Goal: Task Accomplishment & Management: Use online tool/utility

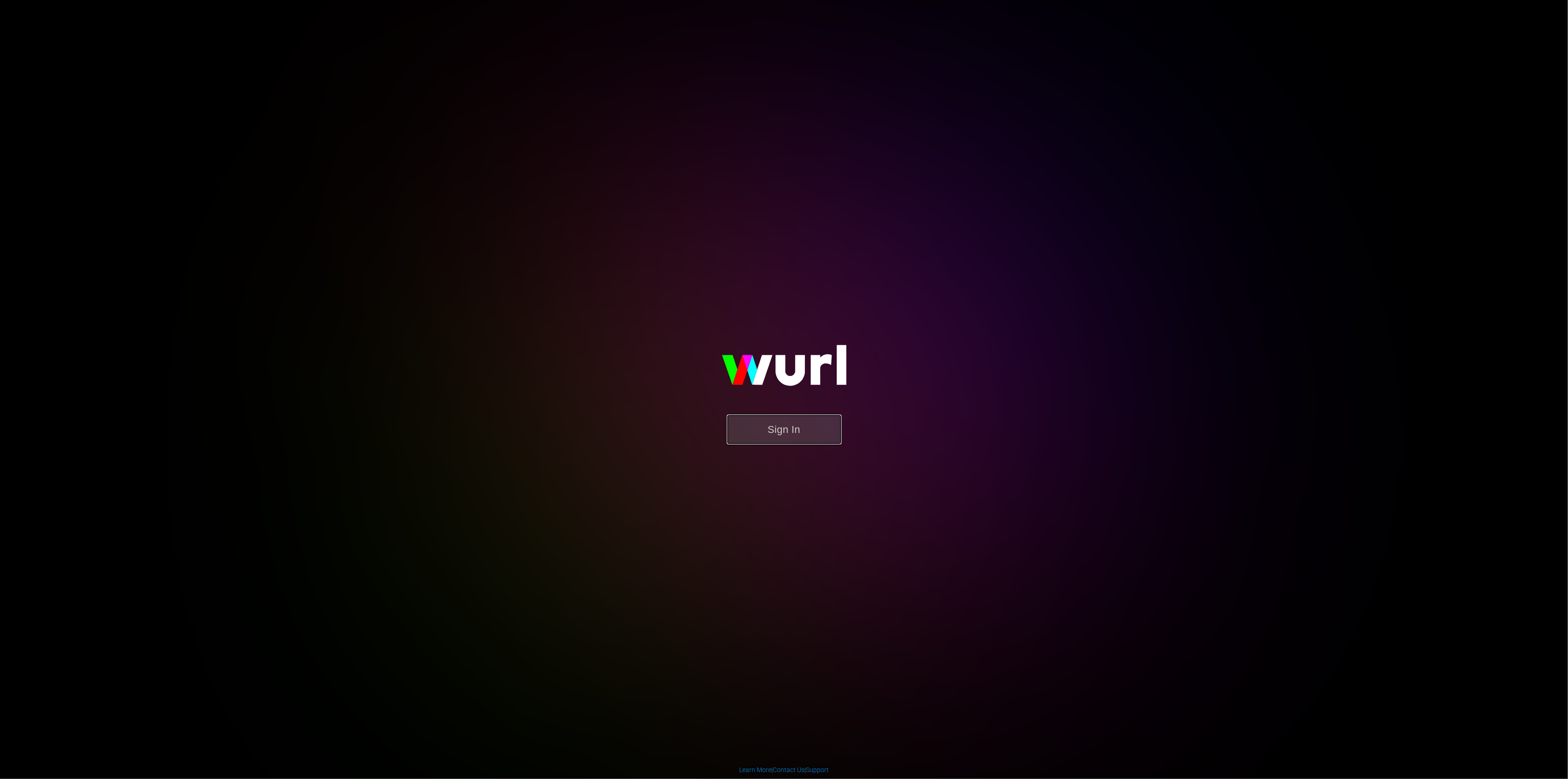
click at [757, 435] on button "Sign In" at bounding box center [784, 429] width 115 height 30
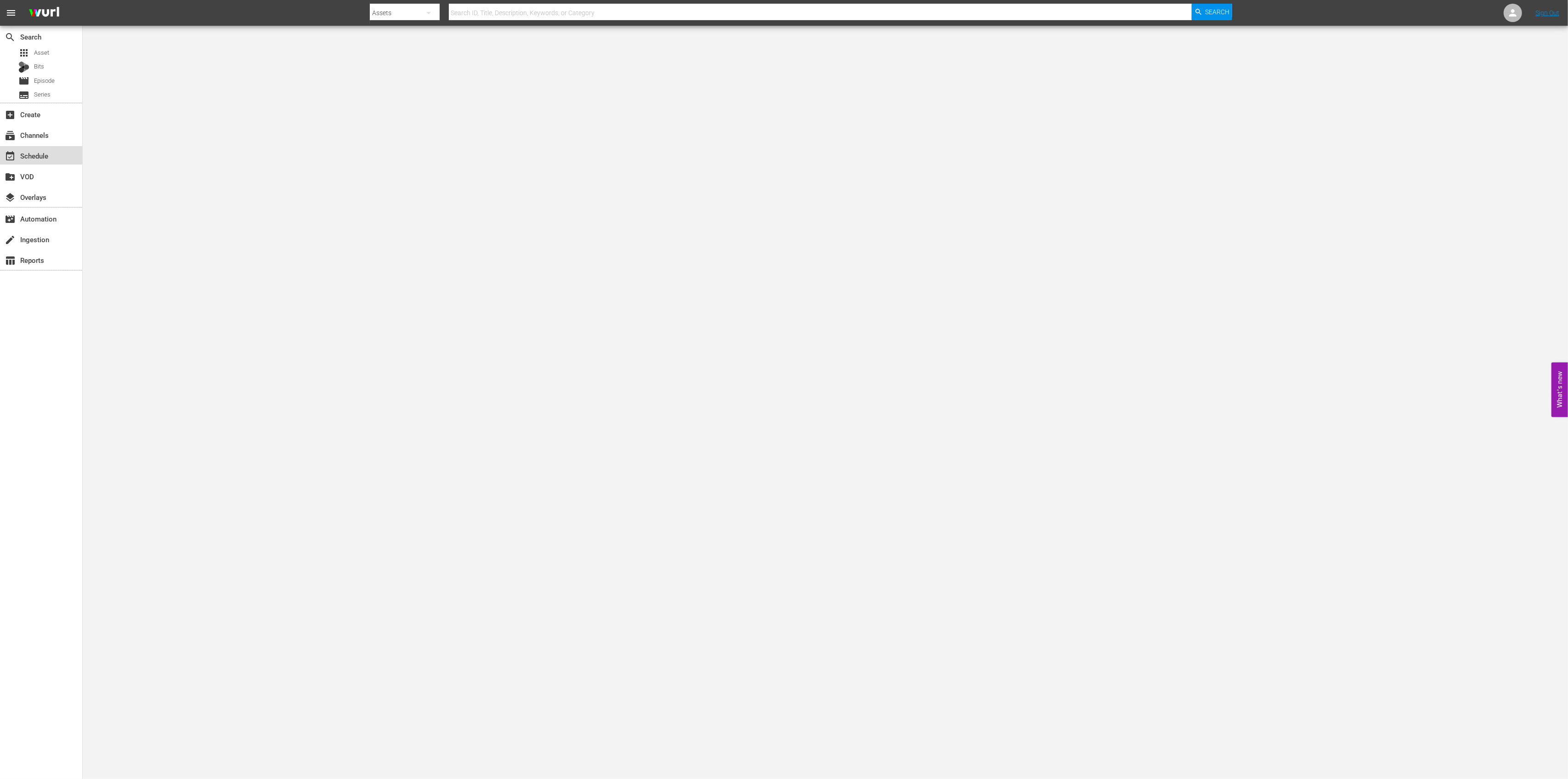
click at [48, 153] on div "event_available Schedule" at bounding box center [26, 155] width 52 height 9
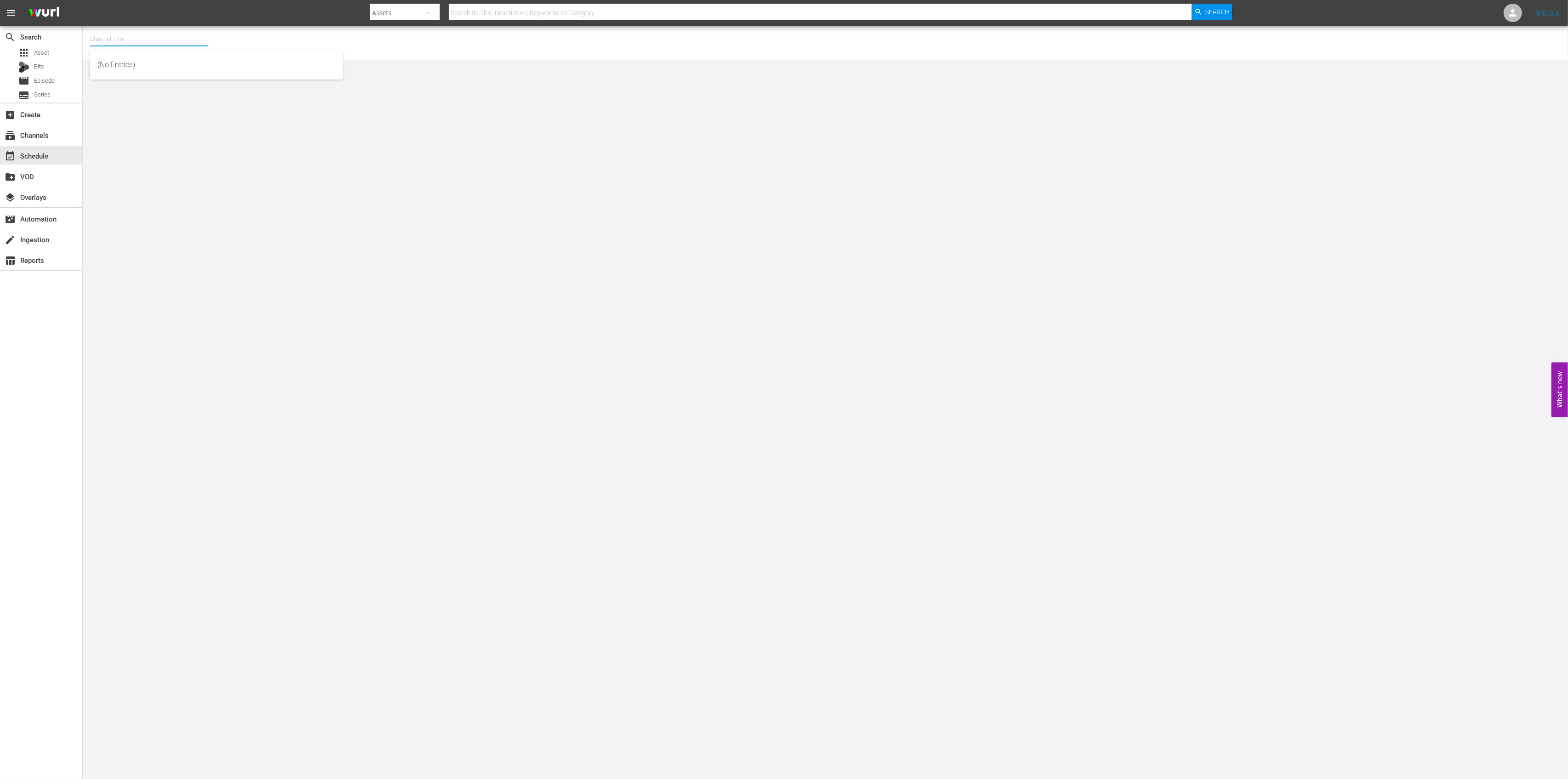
click at [110, 40] on input "text" at bounding box center [149, 39] width 117 height 22
click at [172, 70] on div "Xtreme Outdoor Presented by HISTORY (590 - aenetworks_skills_thrills_1)" at bounding box center [216, 65] width 238 height 22
type input "Xtreme Outdoor Presented by HISTORY (590 - aenetworks_skills_thrills_1)"
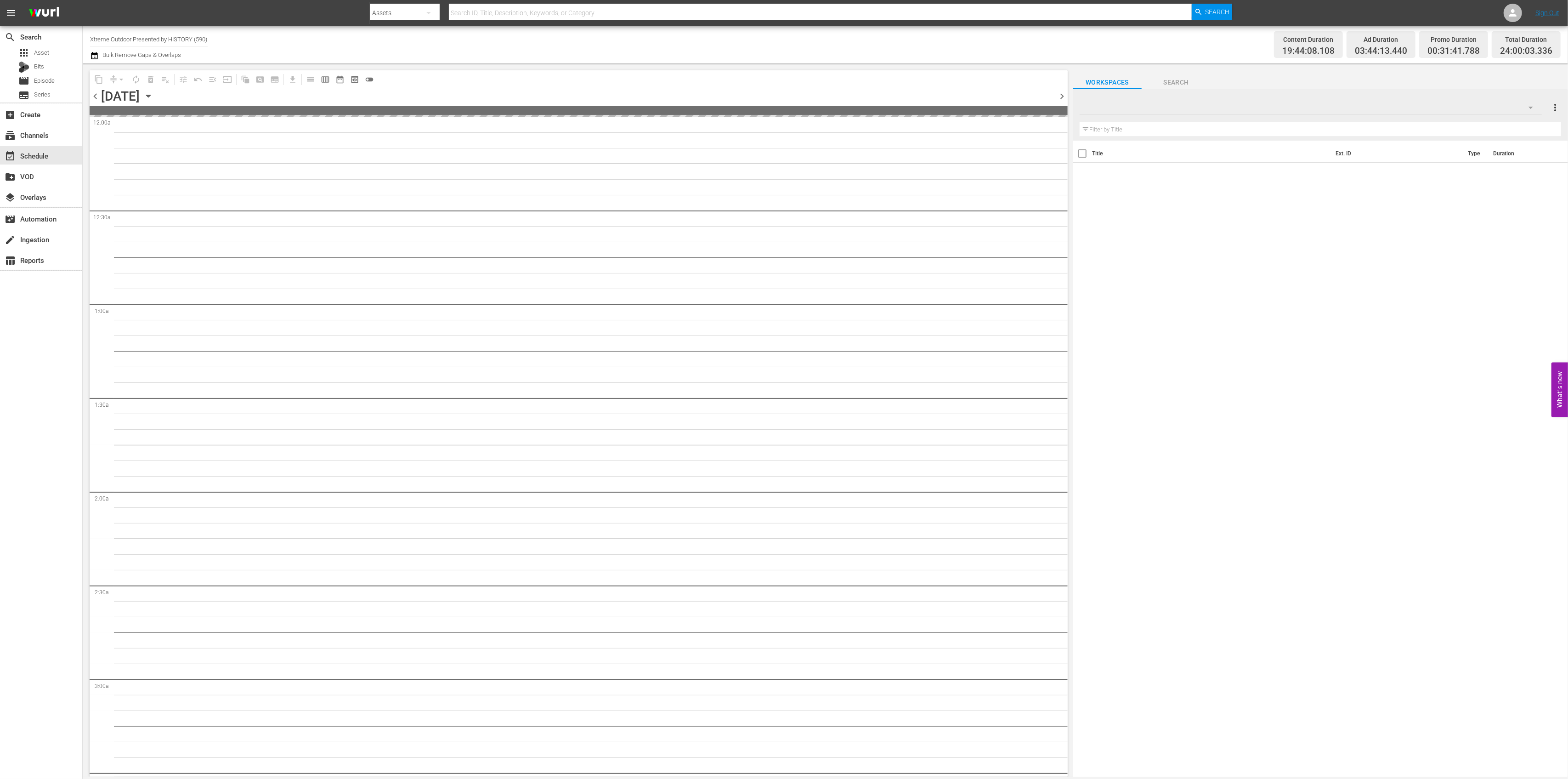
click at [153, 98] on icon "button" at bounding box center [148, 96] width 10 height 10
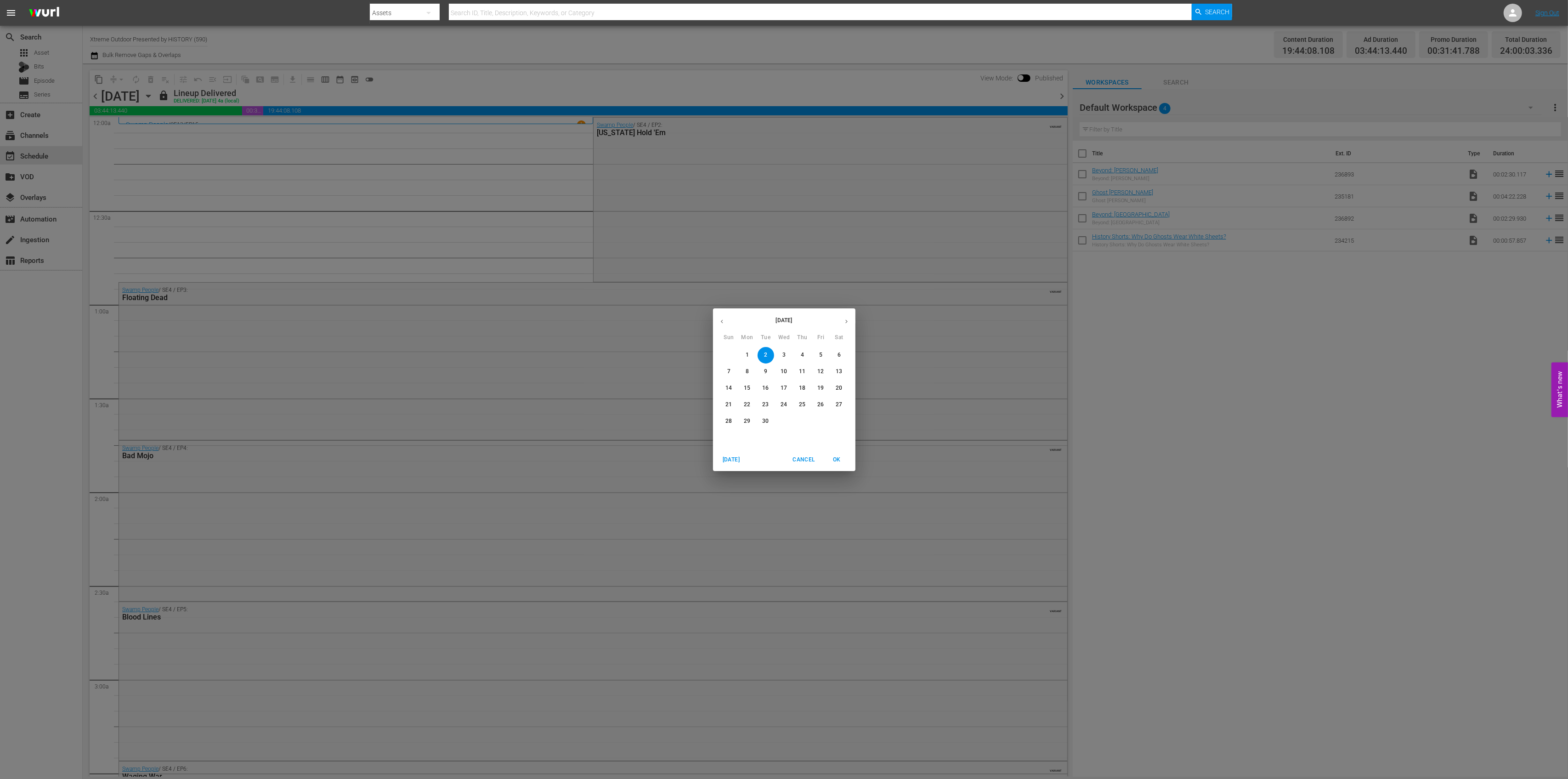
click at [747, 372] on p "8" at bounding box center [747, 372] width 3 height 8
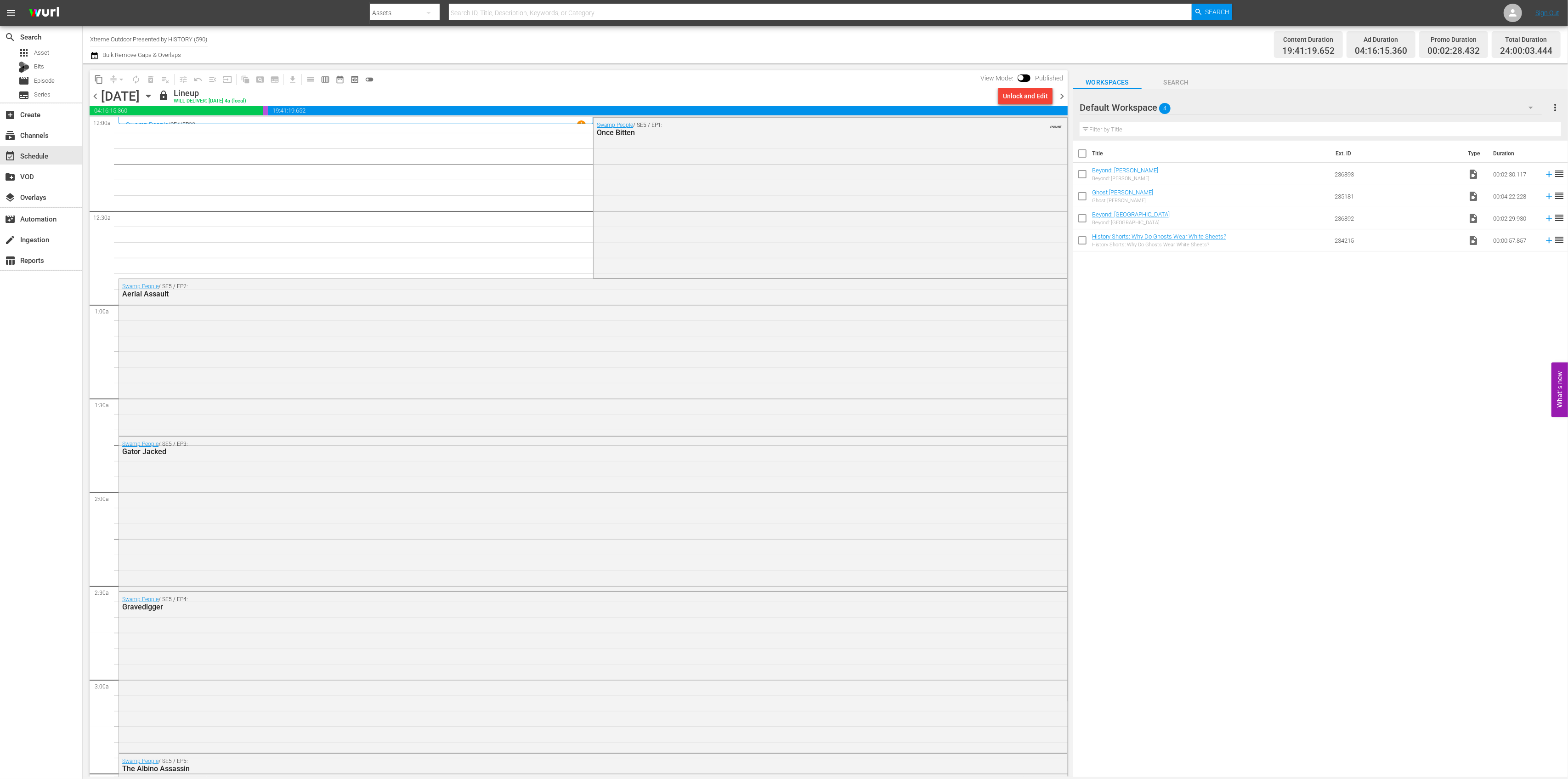
click at [153, 98] on icon "button" at bounding box center [148, 96] width 10 height 10
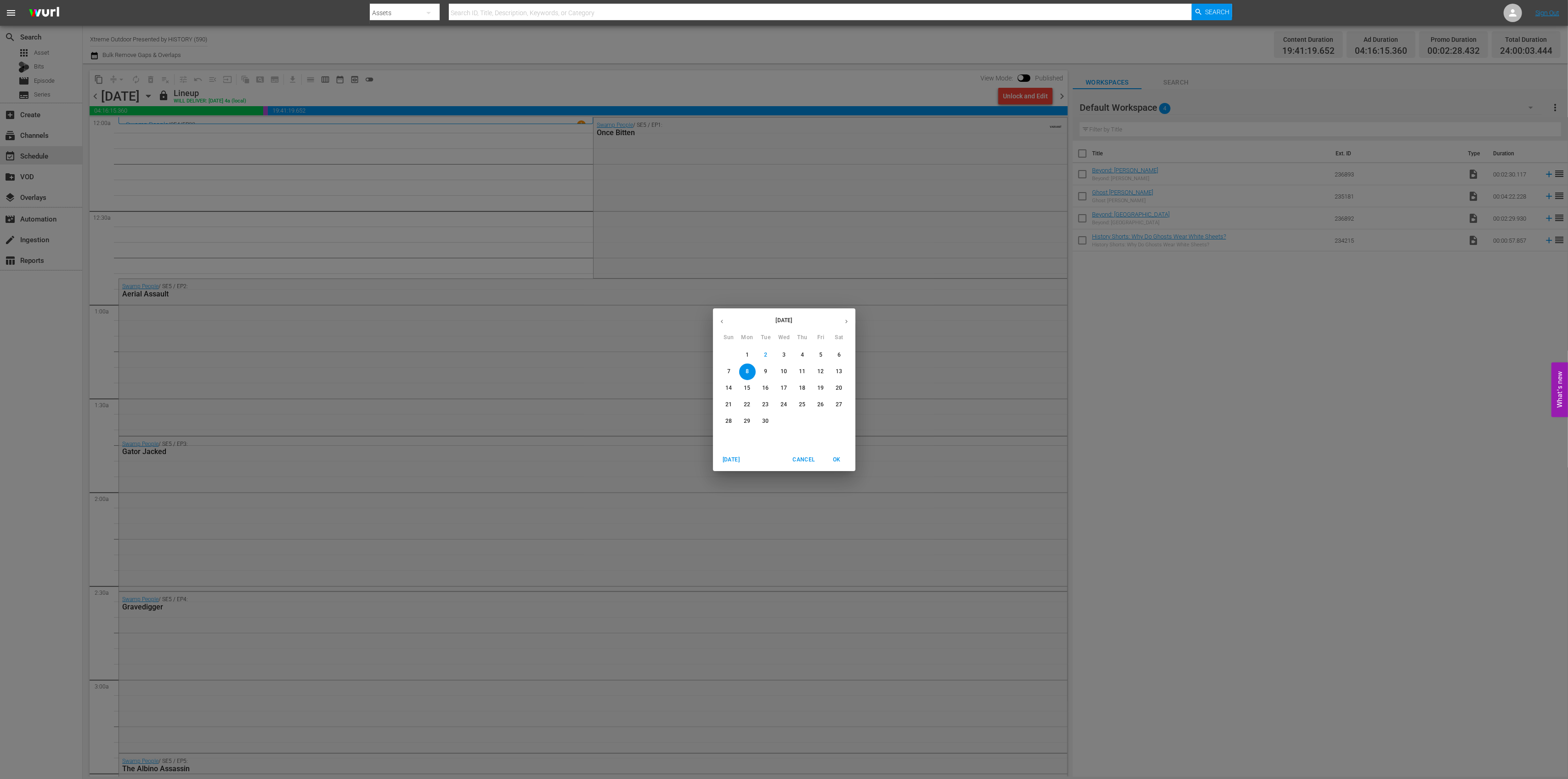
click at [748, 389] on p "15" at bounding box center [747, 388] width 7 height 8
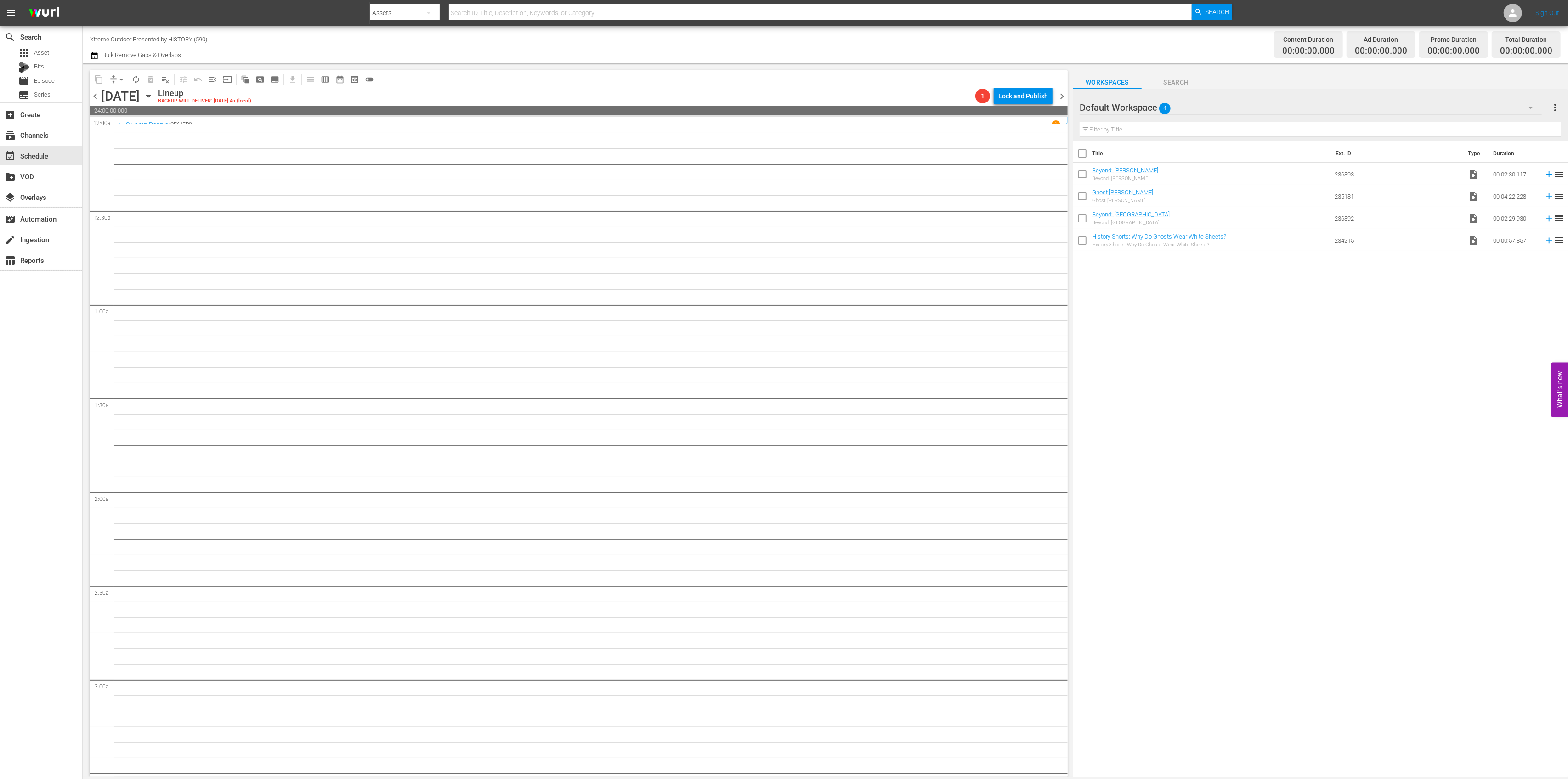
click at [153, 99] on icon "button" at bounding box center [148, 96] width 10 height 10
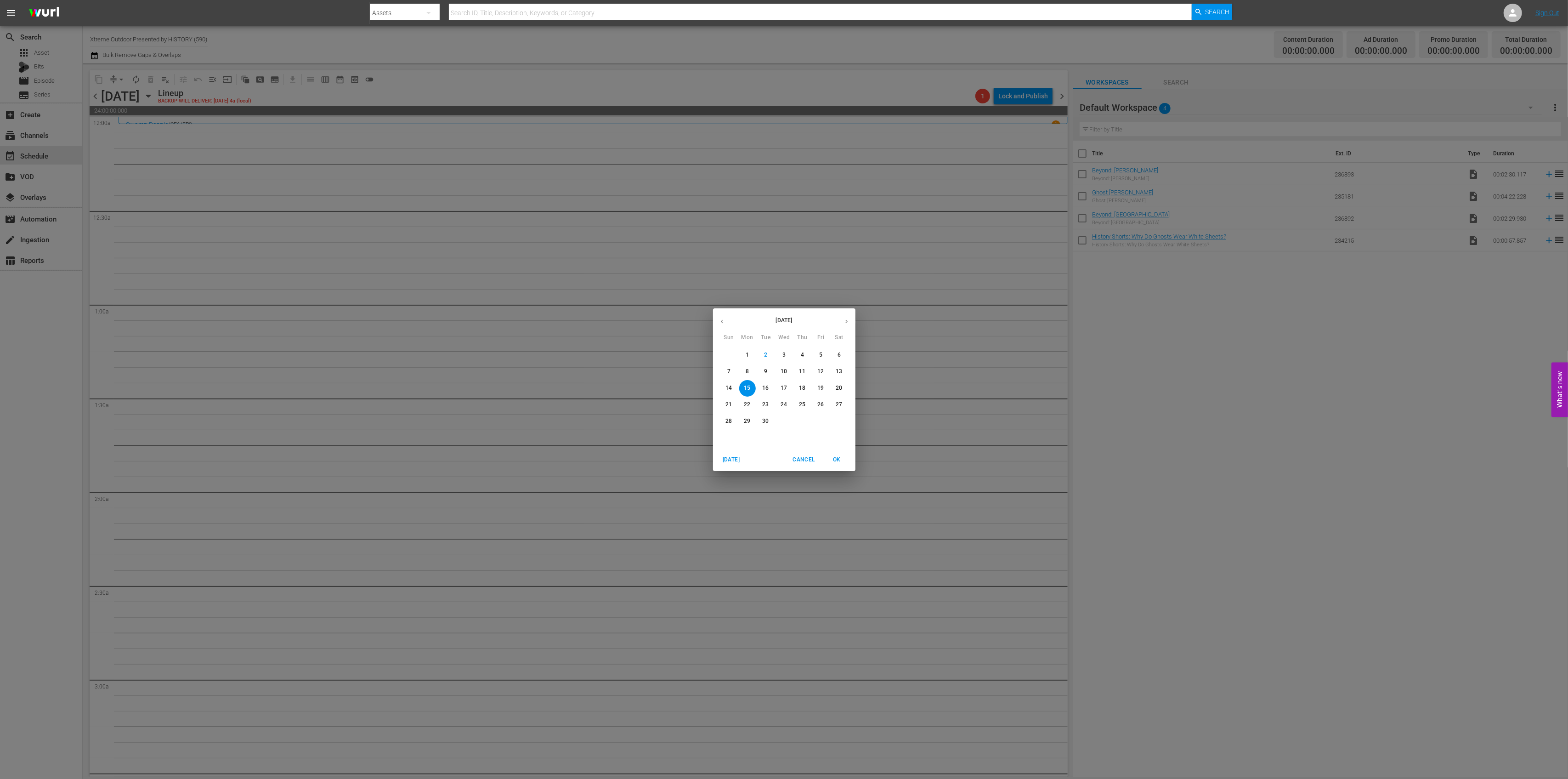
click at [751, 374] on span "8" at bounding box center [747, 372] width 16 height 8
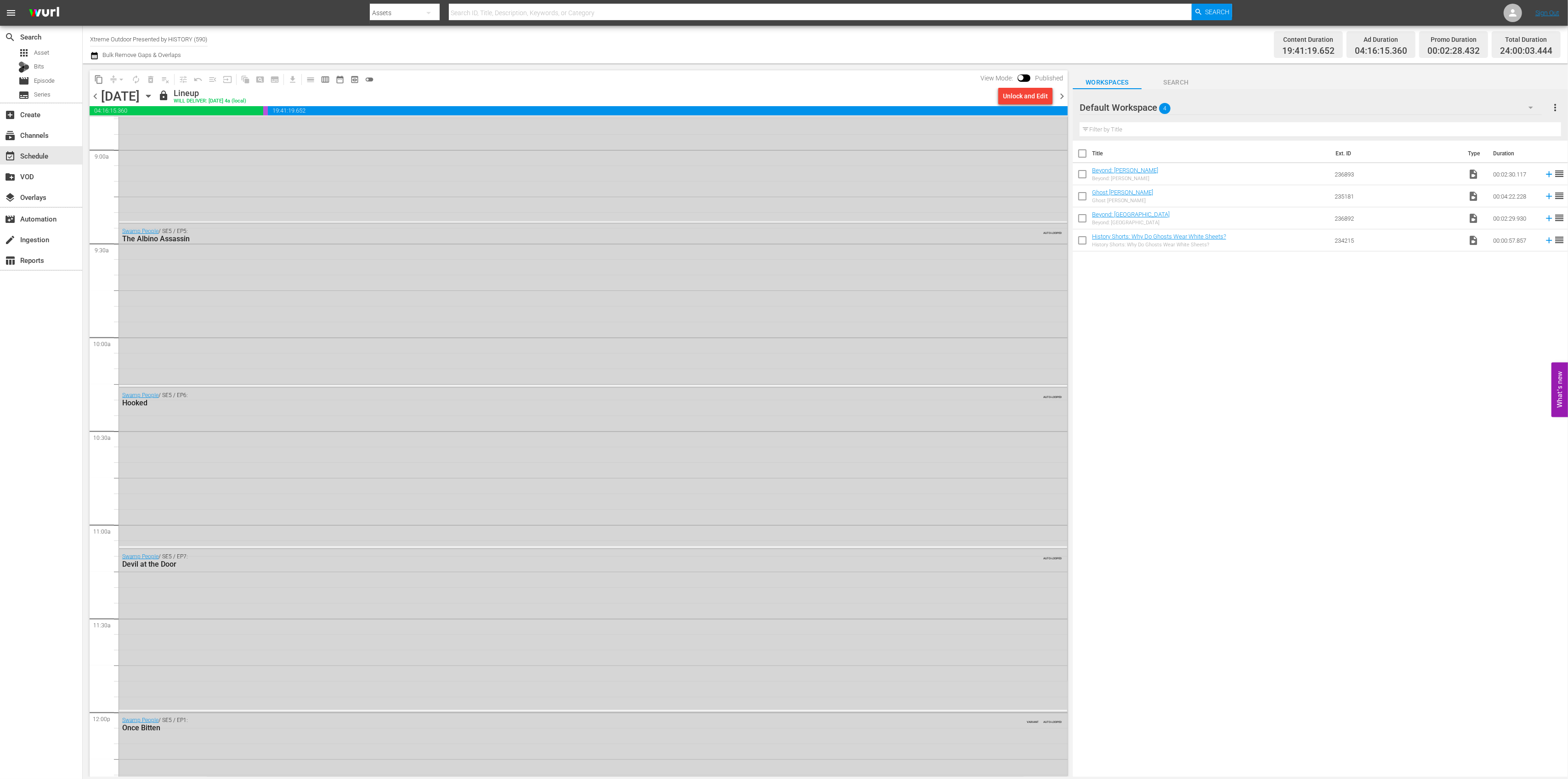
scroll to position [1777, 0]
click at [150, 95] on icon "button" at bounding box center [148, 96] width 4 height 2
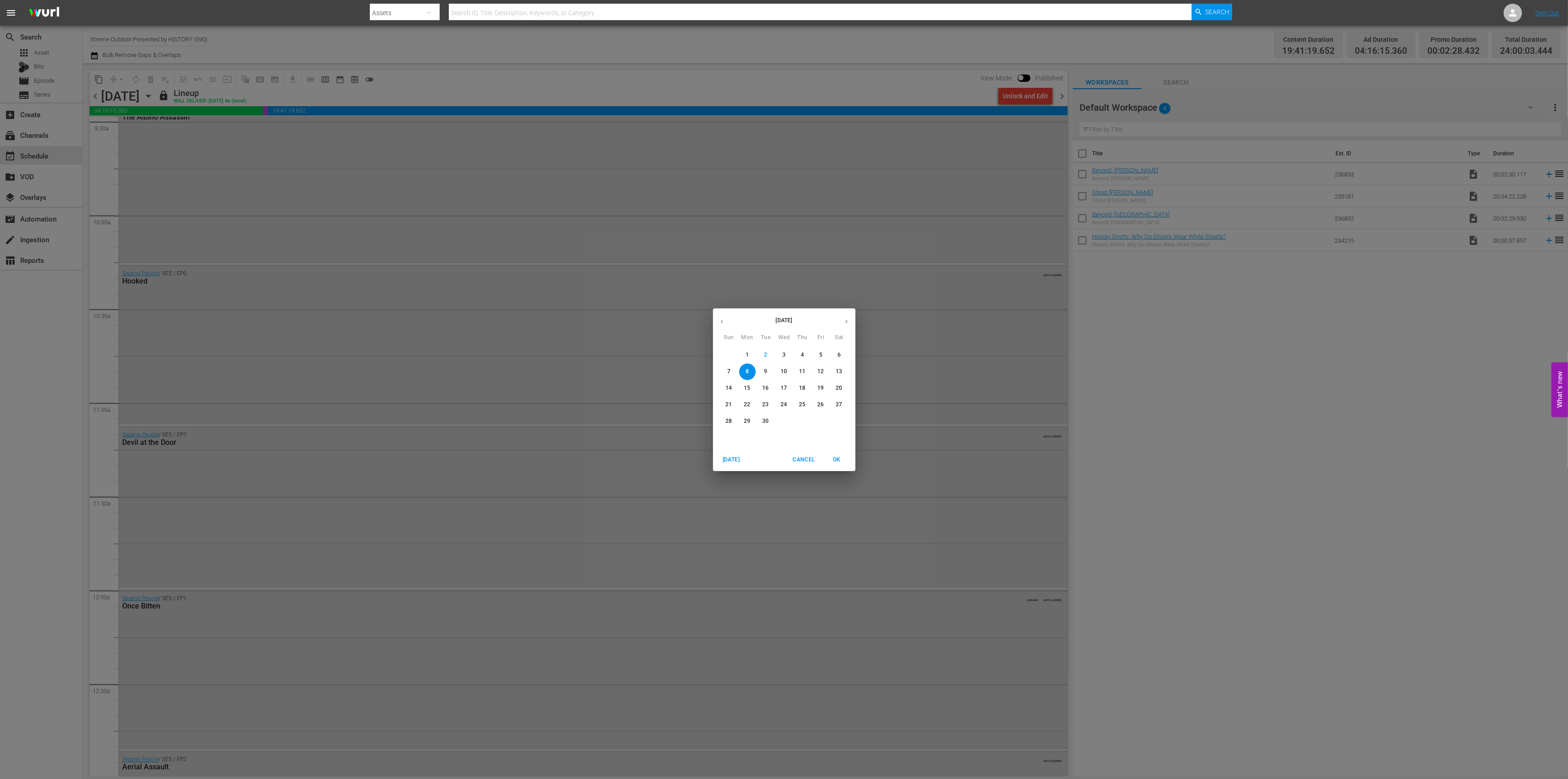
click at [807, 370] on span "11" at bounding box center [802, 372] width 16 height 8
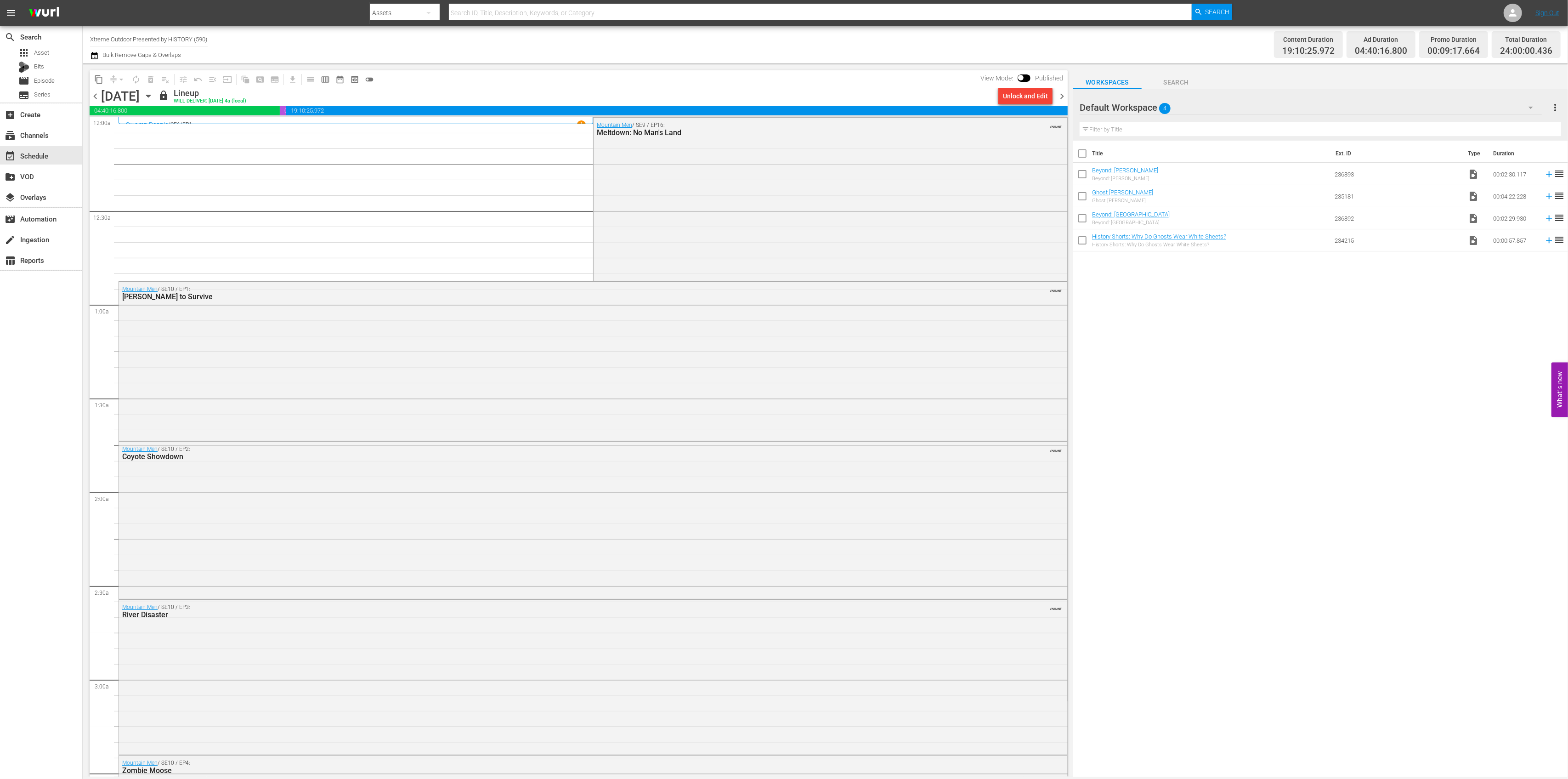
click at [153, 99] on icon "button" at bounding box center [148, 96] width 10 height 10
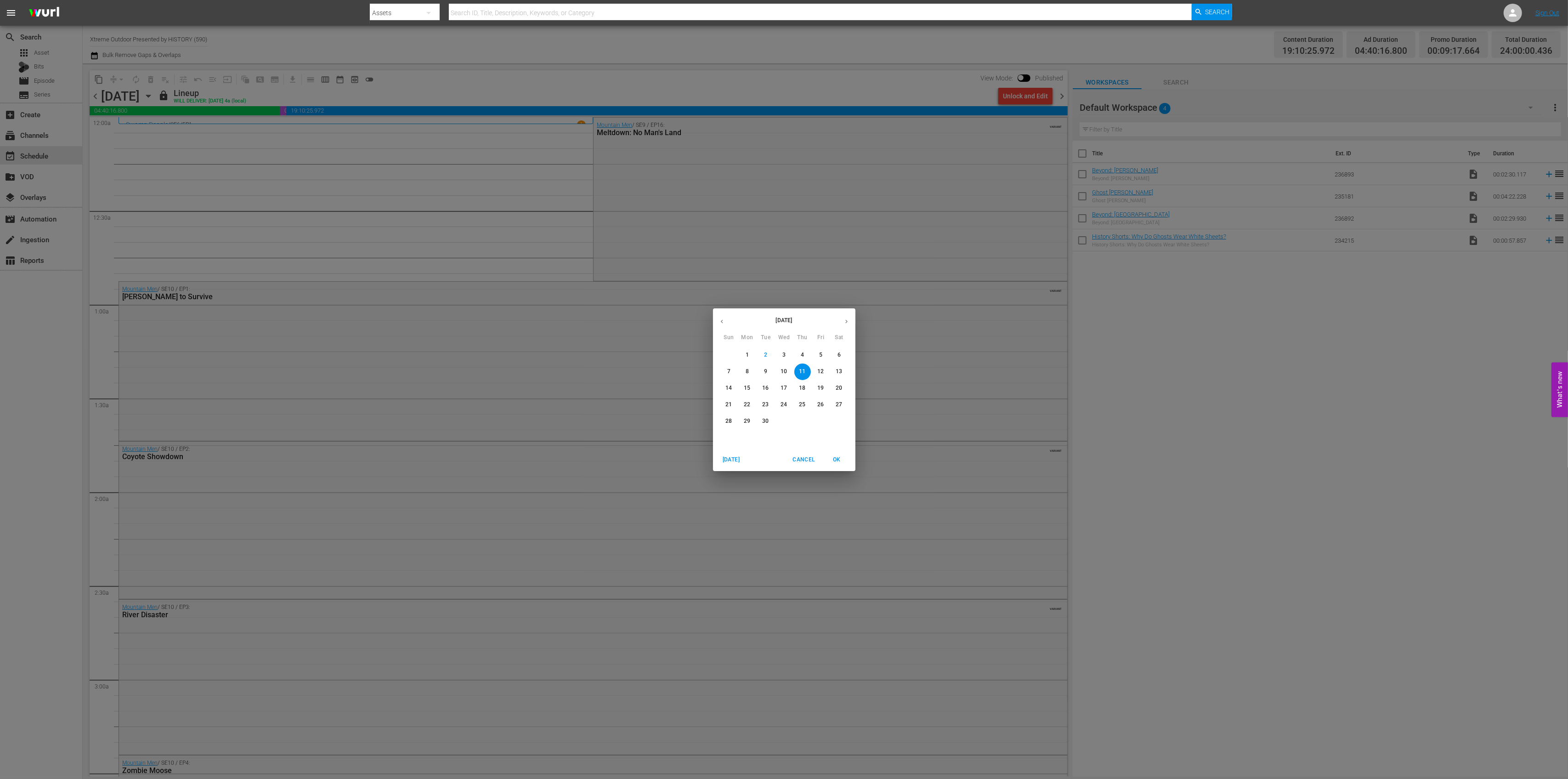
click at [746, 393] on button "15" at bounding box center [747, 388] width 16 height 16
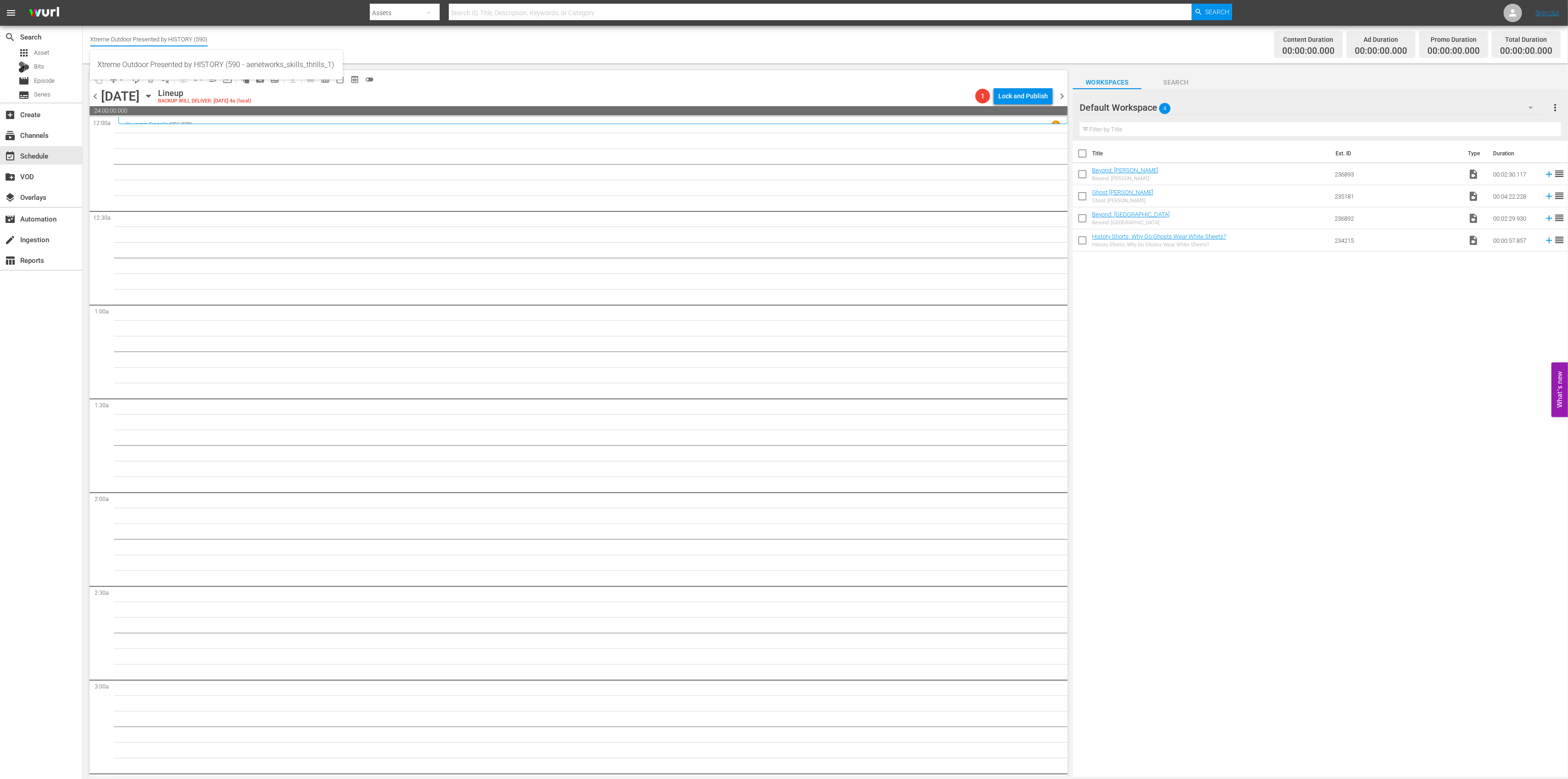
click at [138, 43] on input "Xtreme Outdoor Presented by HISTORY (590)" at bounding box center [149, 39] width 117 height 22
click at [138, 44] on input "Xtreme Outdoor Presented by HISTORY (590)" at bounding box center [149, 39] width 117 height 22
click at [187, 70] on div "Ghost INTL (1820 - ae_networks_ghost_1)" at bounding box center [216, 65] width 238 height 22
type input "Ghost INTL (1820 - ae_networks_ghost_1)"
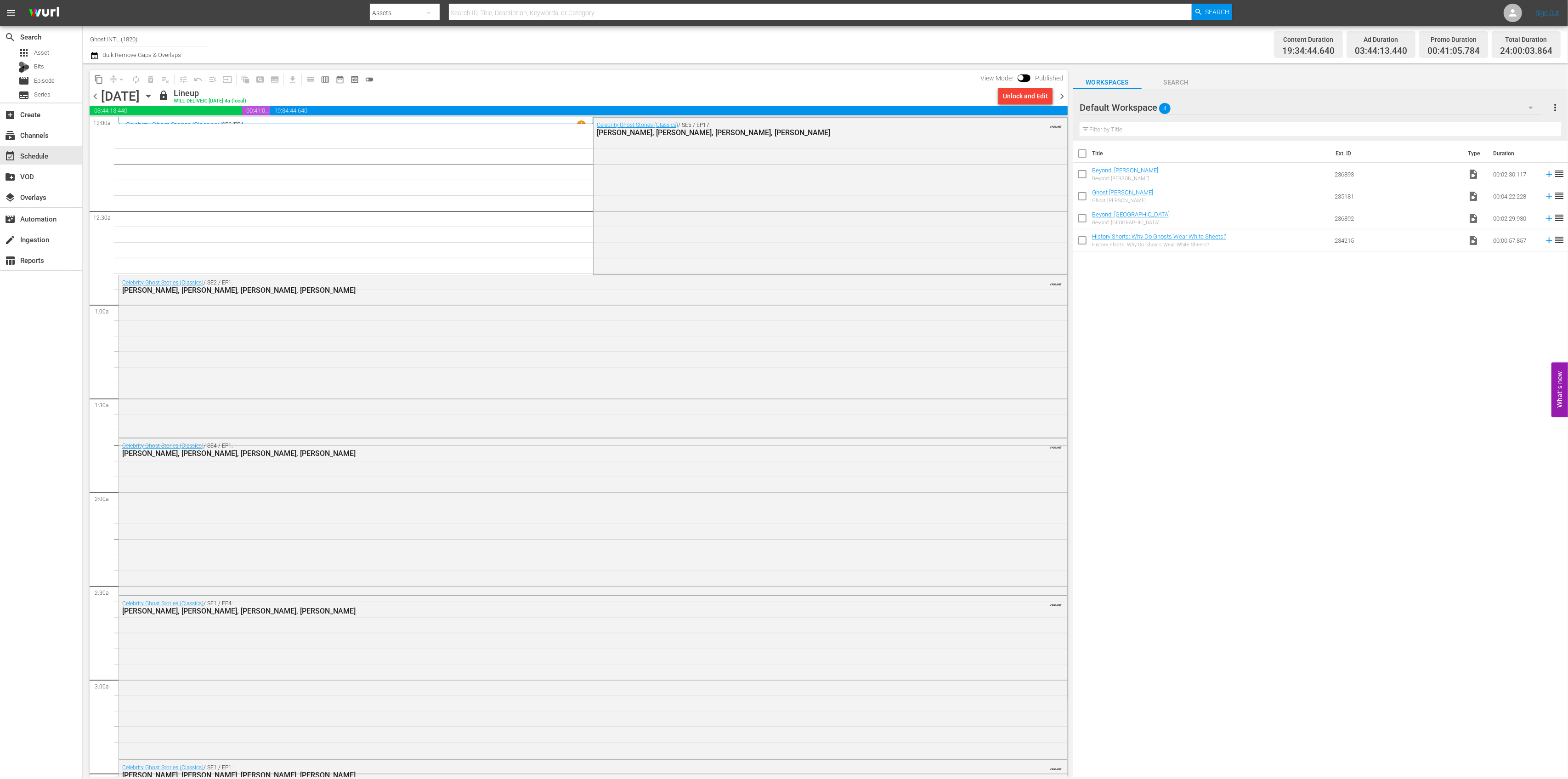
click at [261, 94] on div "chevron_left [DATE] [DATE] lock Lineup WILL DELIVER: [DATE] 4a (local) Unlock a…" at bounding box center [578, 97] width 978 height 18
click at [153, 96] on icon "button" at bounding box center [148, 96] width 10 height 10
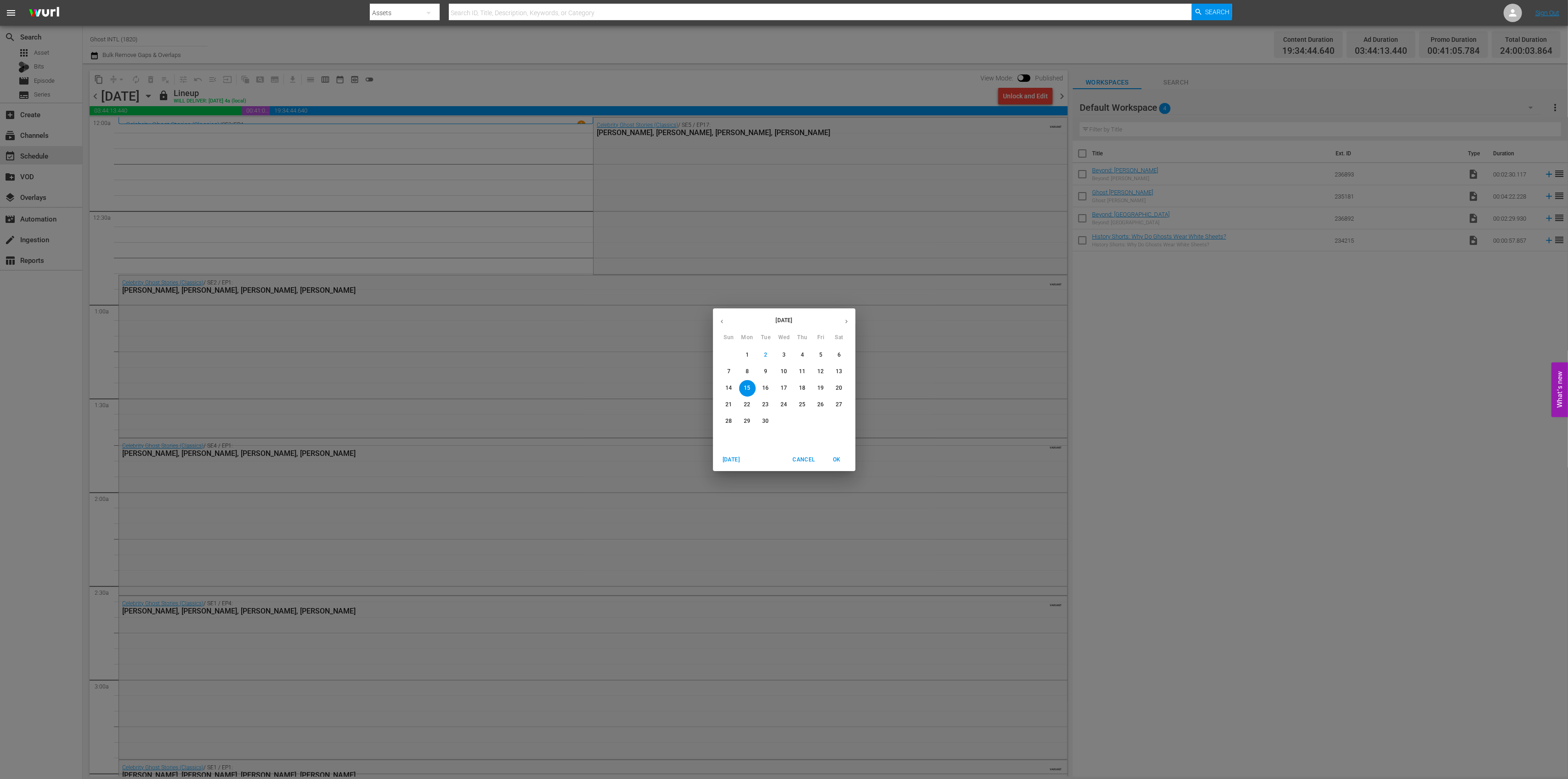
click at [771, 388] on span "16" at bounding box center [766, 388] width 16 height 8
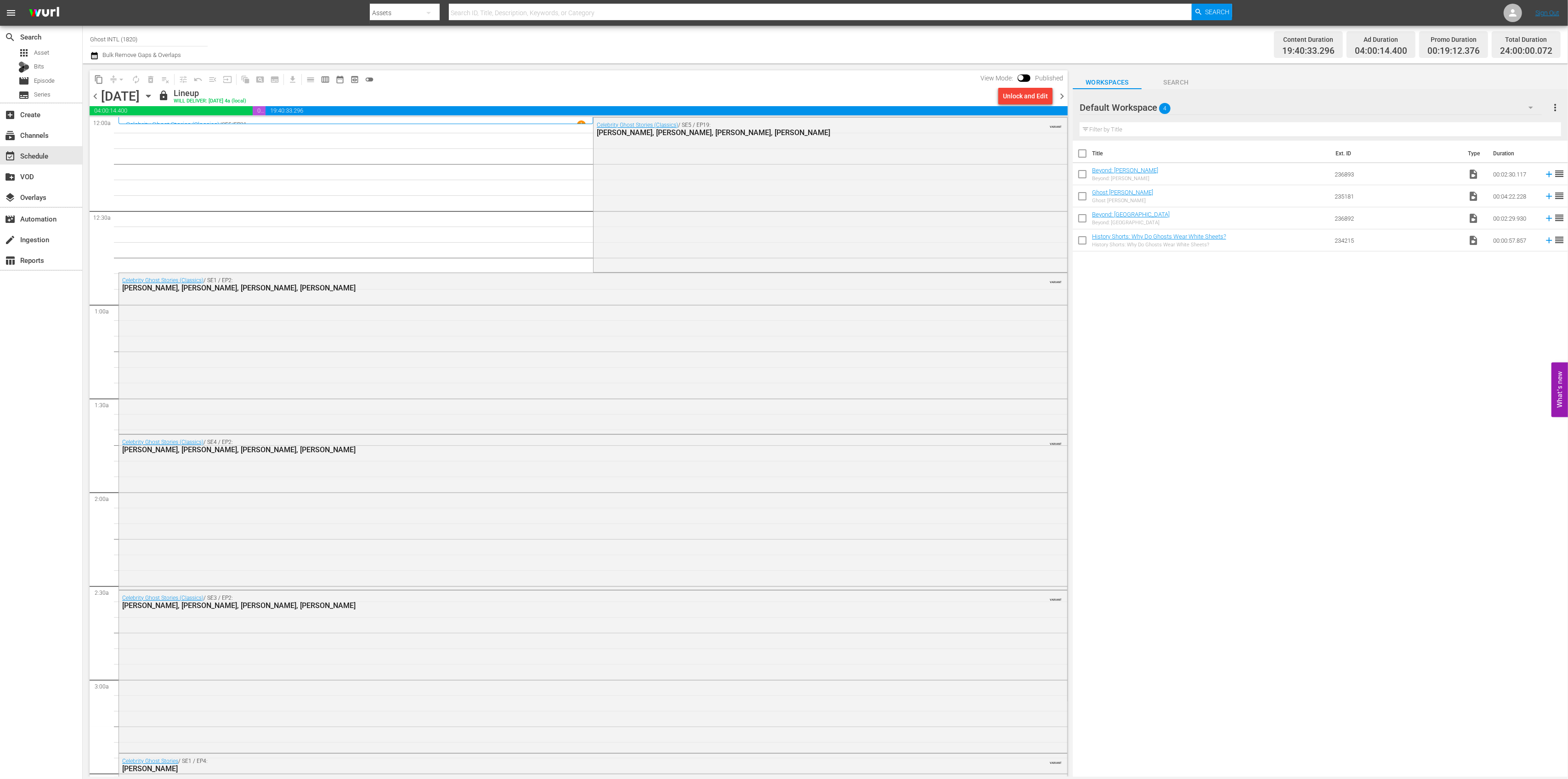
click at [169, 38] on input "Ghost INTL (1820)" at bounding box center [149, 39] width 117 height 22
click at [168, 38] on input "Ghost INTL (1820)" at bounding box center [149, 39] width 117 height 22
type input "s"
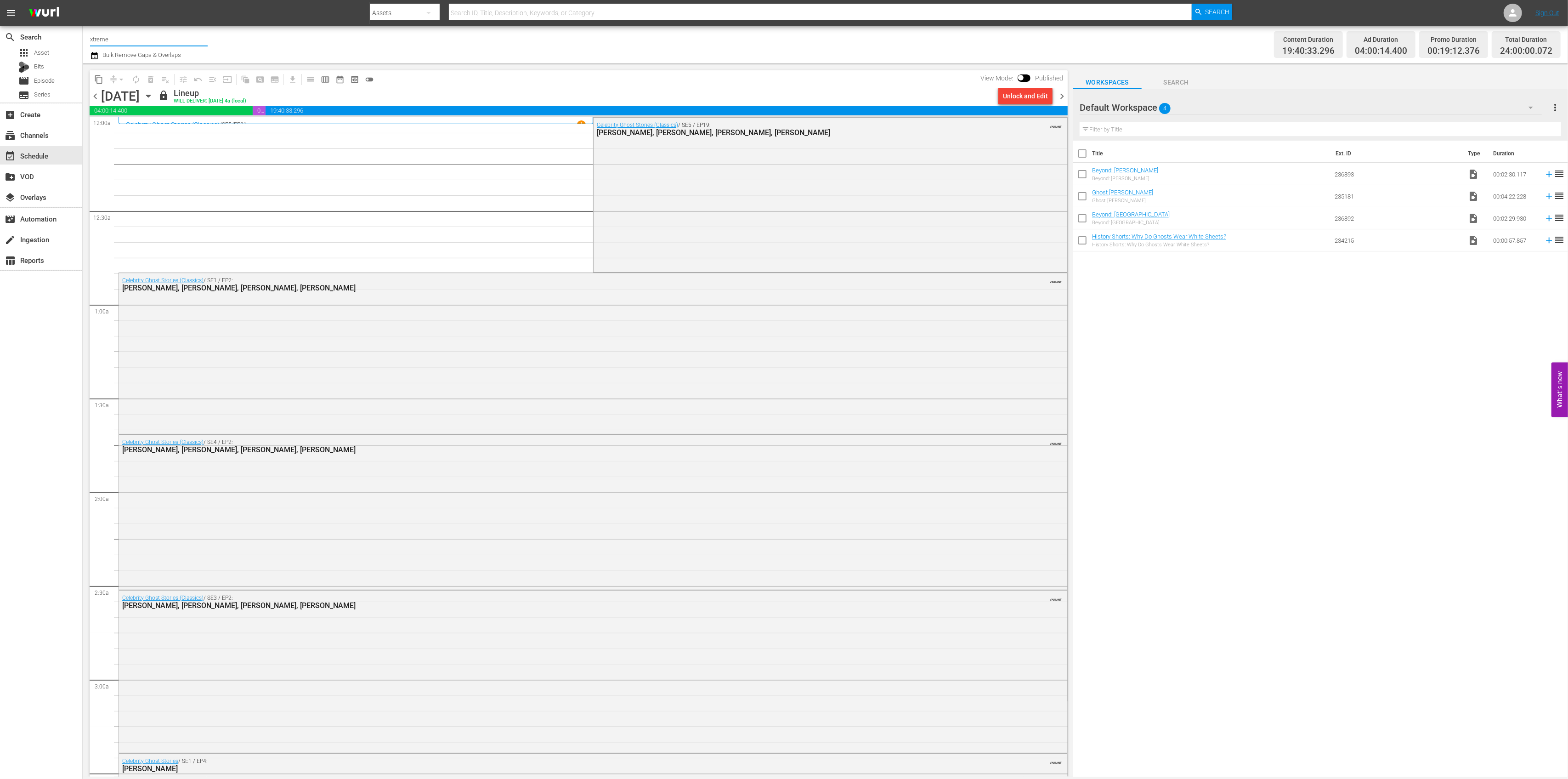
click at [115, 38] on input "xtreme" at bounding box center [149, 39] width 117 height 22
click at [130, 63] on div "Xtreme Outdoor Presented by HISTORY (590 - aenetworks_skills_thrills_1)" at bounding box center [216, 65] width 238 height 22
type input "Xtreme Outdoor Presented by HISTORY (590 - aenetworks_skills_thrills_1)"
